Goal: Task Accomplishment & Management: Manage account settings

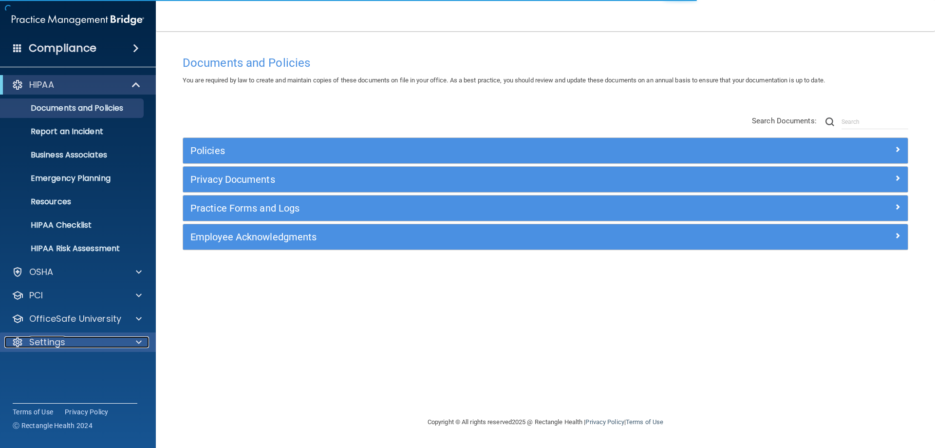
click at [59, 342] on p "Settings" at bounding box center [47, 342] width 36 height 12
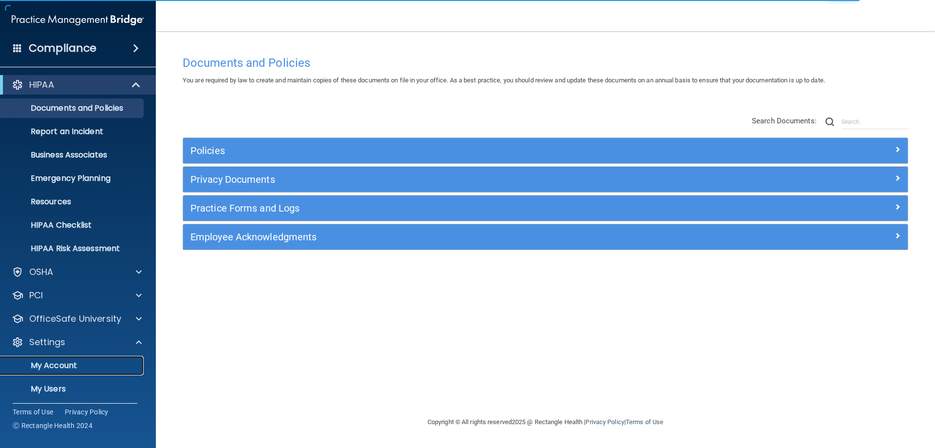
click at [73, 363] on p "My Account" at bounding box center [72, 365] width 133 height 10
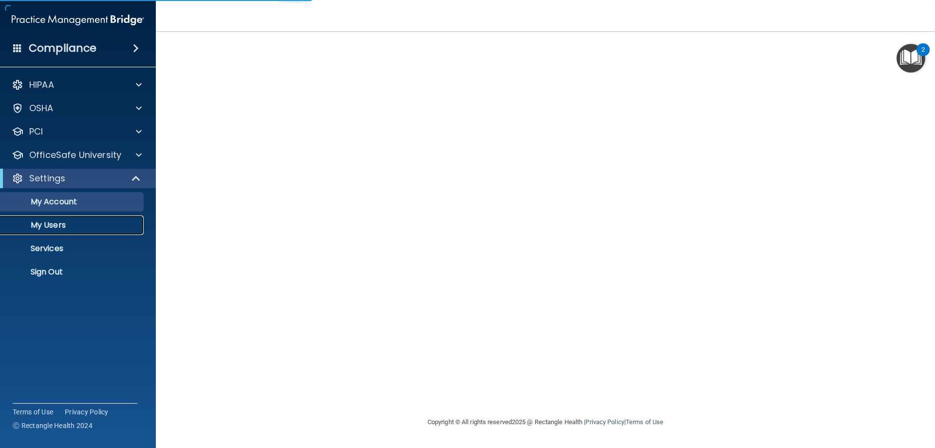
click at [56, 225] on p "My Users" at bounding box center [72, 225] width 133 height 10
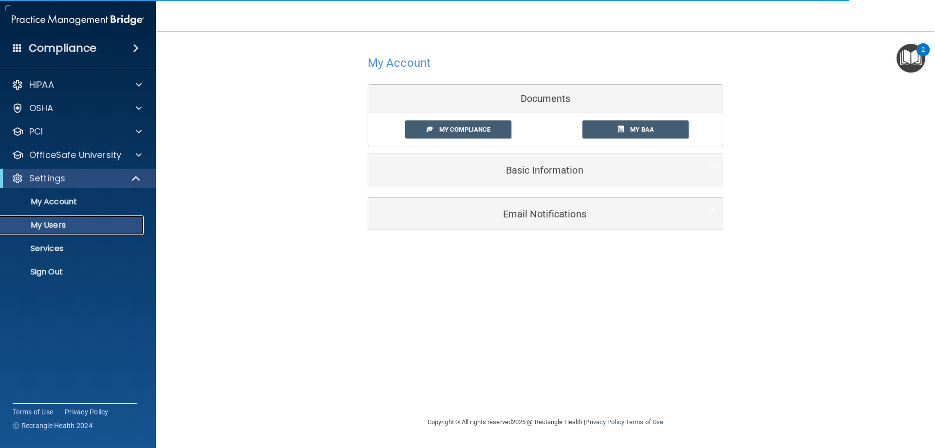
select select "20"
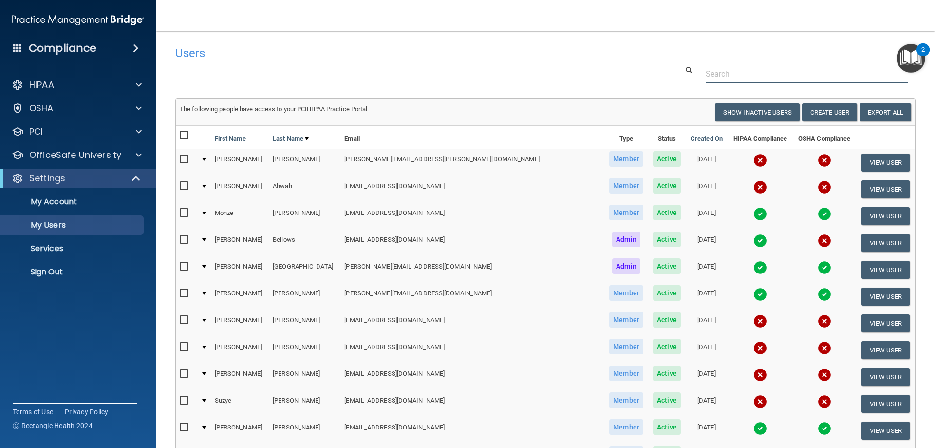
click at [818, 72] on input "text" at bounding box center [807, 74] width 203 height 18
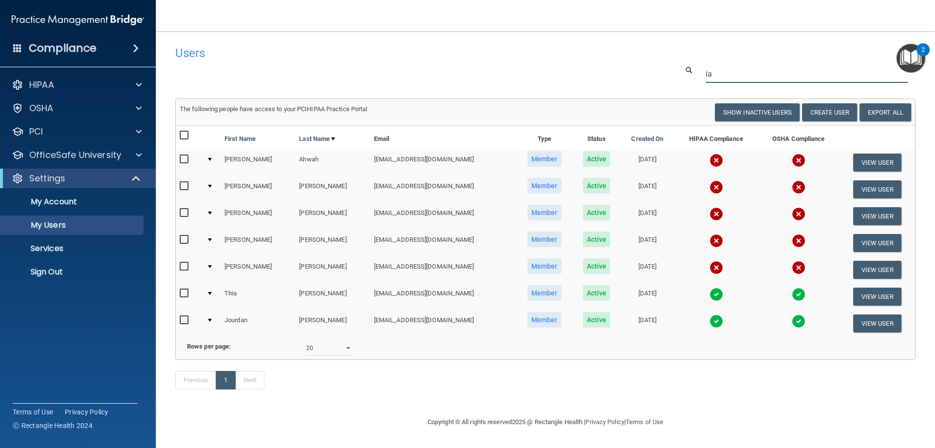
type input "ian"
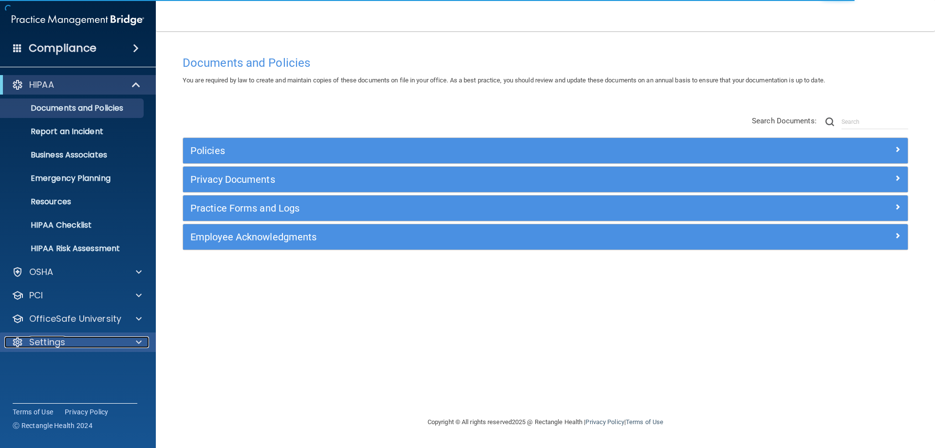
click at [55, 344] on p "Settings" at bounding box center [47, 342] width 36 height 12
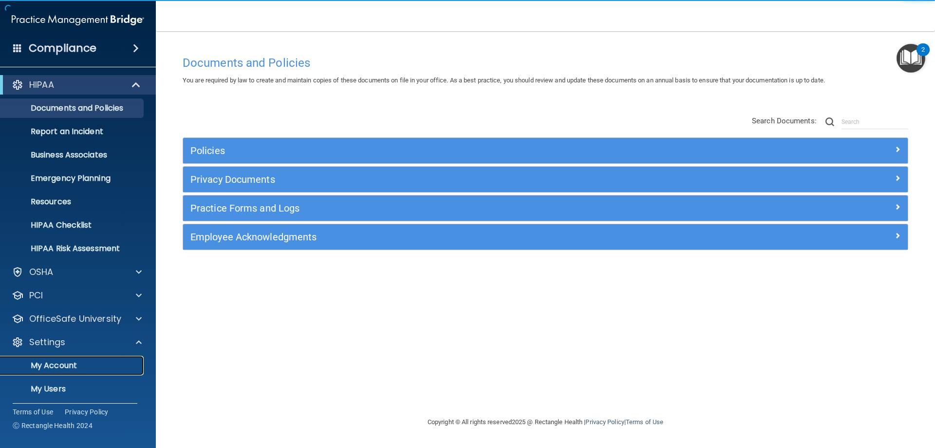
click at [54, 364] on p "My Account" at bounding box center [72, 365] width 133 height 10
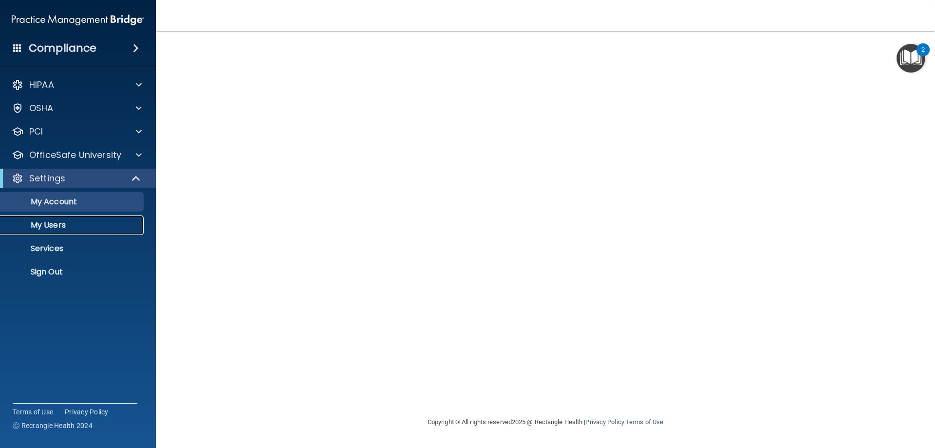
click at [40, 220] on p "My Users" at bounding box center [72, 225] width 133 height 10
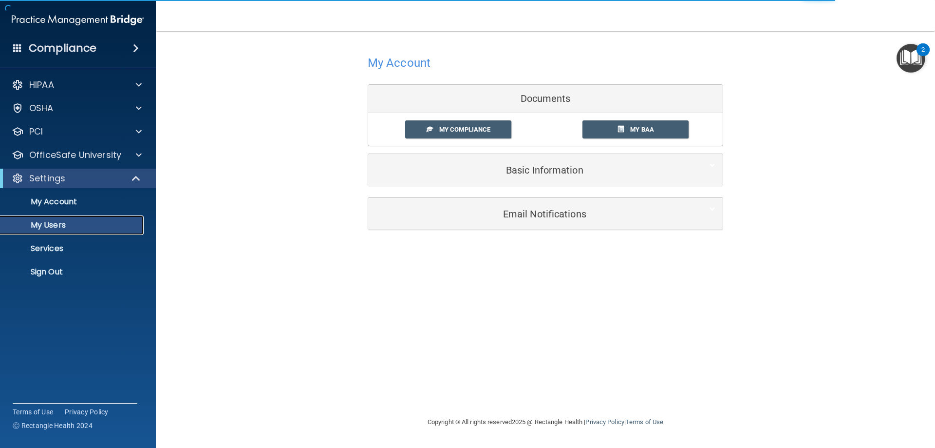
select select "20"
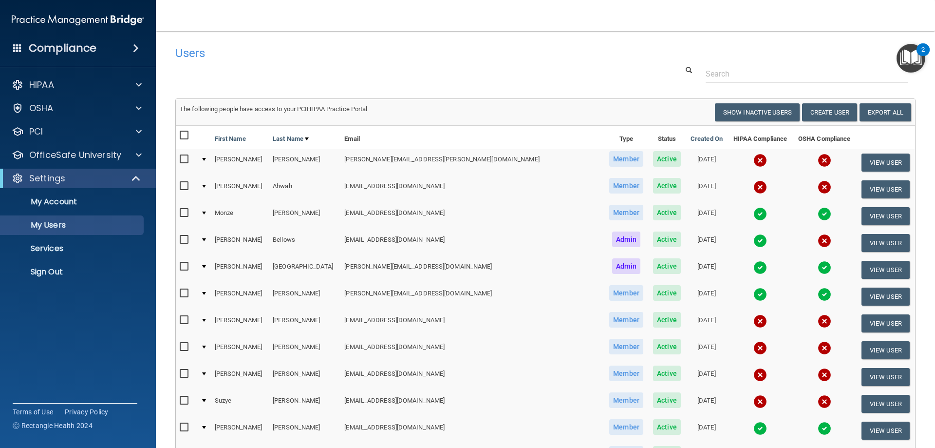
click at [180, 187] on input "checkbox" at bounding box center [185, 186] width 11 height 8
checkbox input "true"
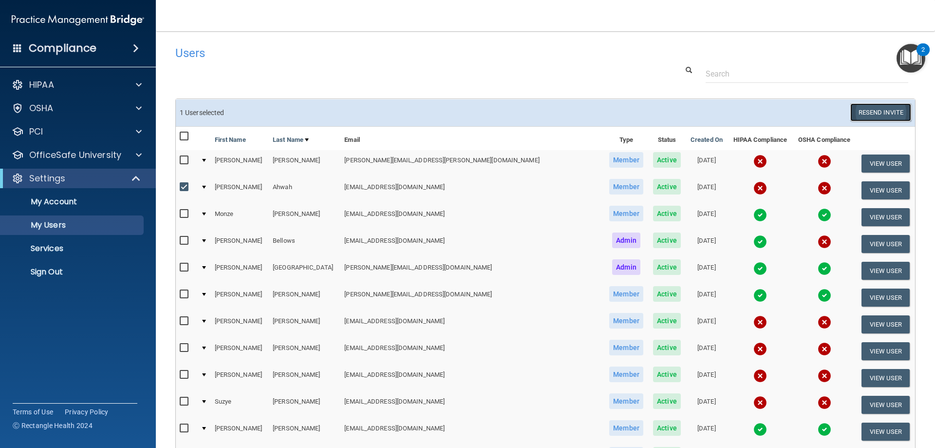
click at [887, 111] on button "Resend Invite" at bounding box center [880, 112] width 61 height 18
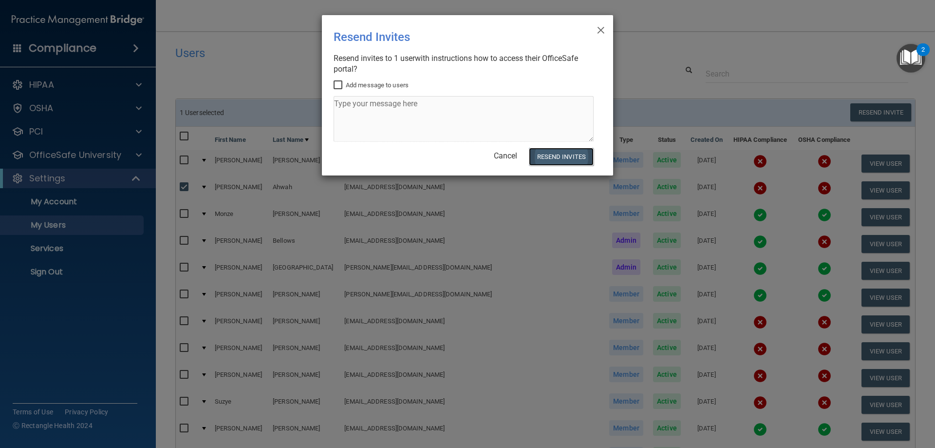
click at [552, 152] on button "Resend Invites" at bounding box center [561, 157] width 65 height 18
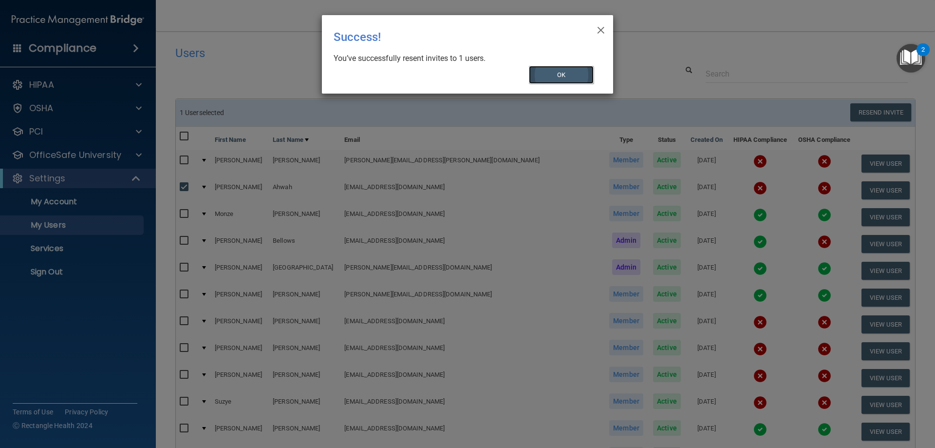
click at [545, 70] on button "OK" at bounding box center [561, 75] width 65 height 18
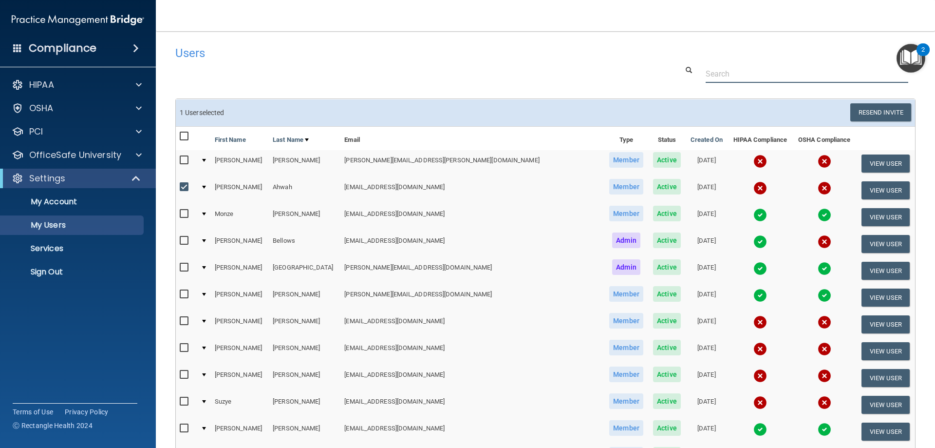
click at [767, 75] on input "text" at bounding box center [807, 74] width 203 height 18
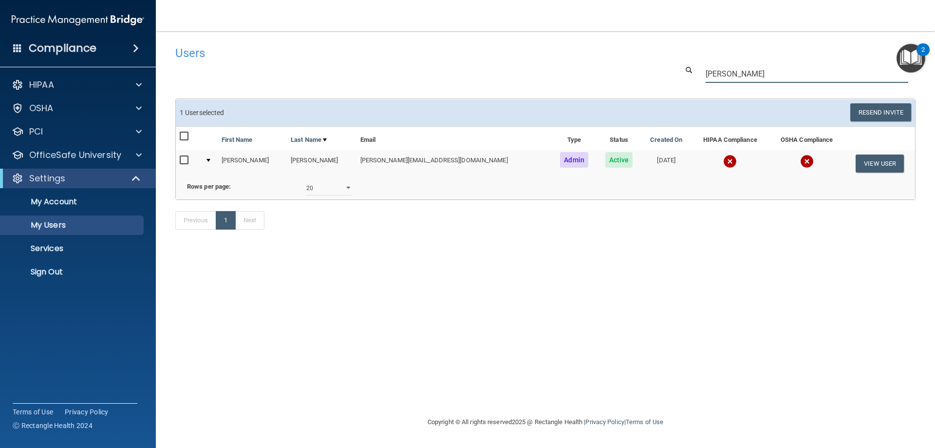
type input "[PERSON_NAME]"
click at [800, 161] on img at bounding box center [807, 161] width 14 height 14
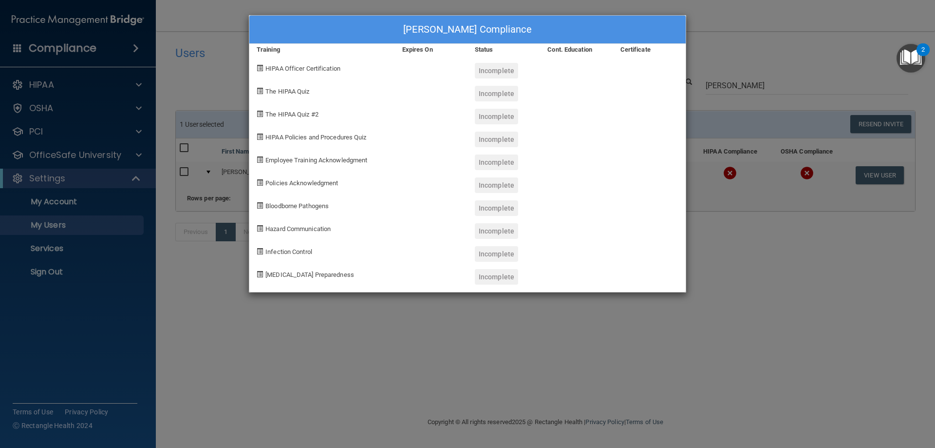
click at [186, 15] on div "[PERSON_NAME] Compliance Training Expires On Status Cont. Education Certificate…" at bounding box center [467, 224] width 935 height 448
